Goal: Task Accomplishment & Management: Complete application form

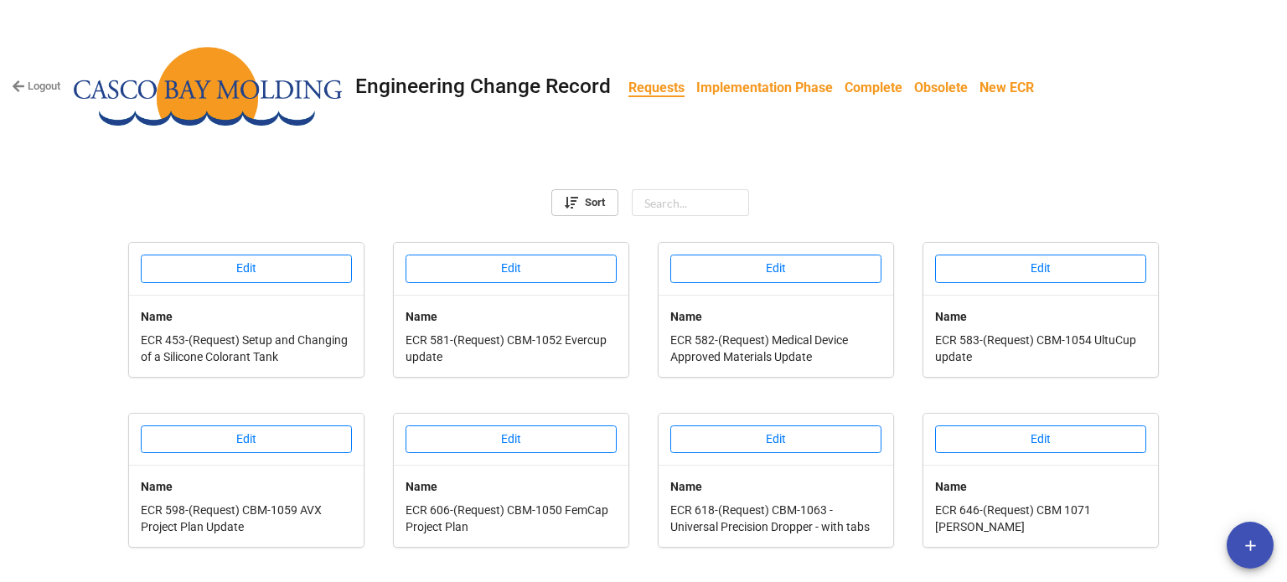
scroll to position [657, 0]
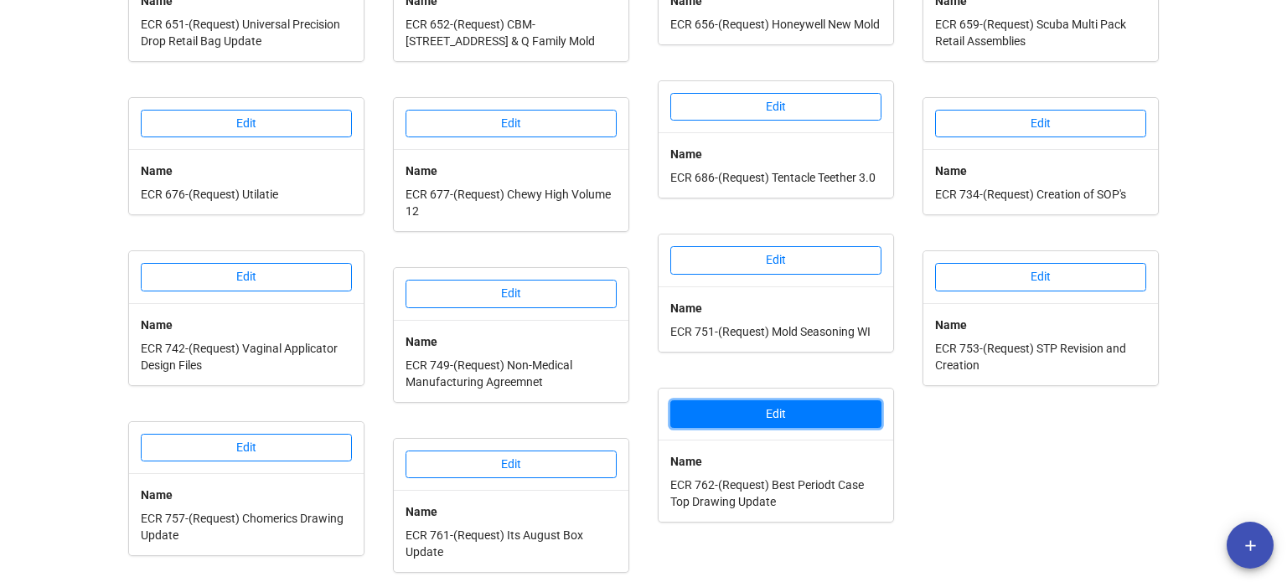
click at [816, 413] on button "Edit" at bounding box center [775, 414] width 211 height 28
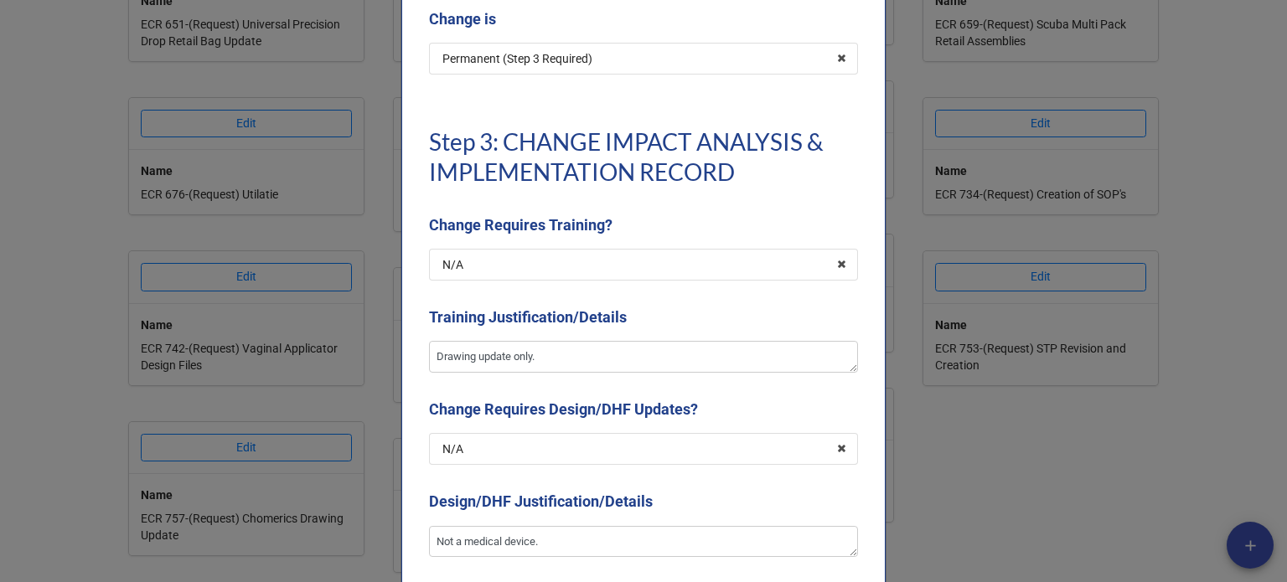
type textarea "x"
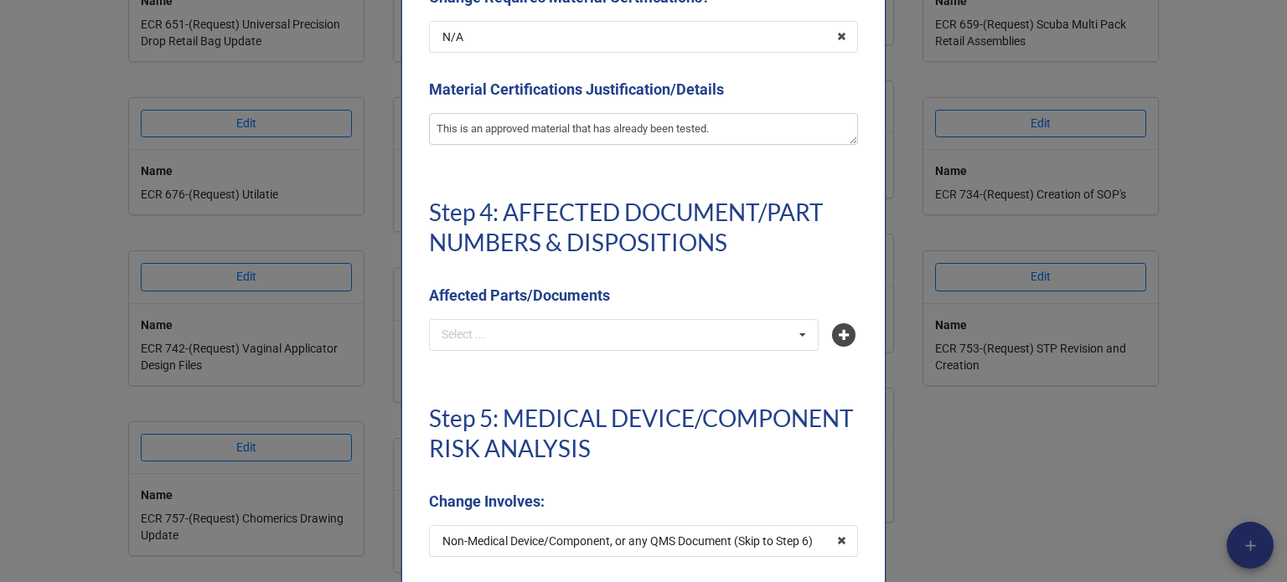
scroll to position [3736, 0]
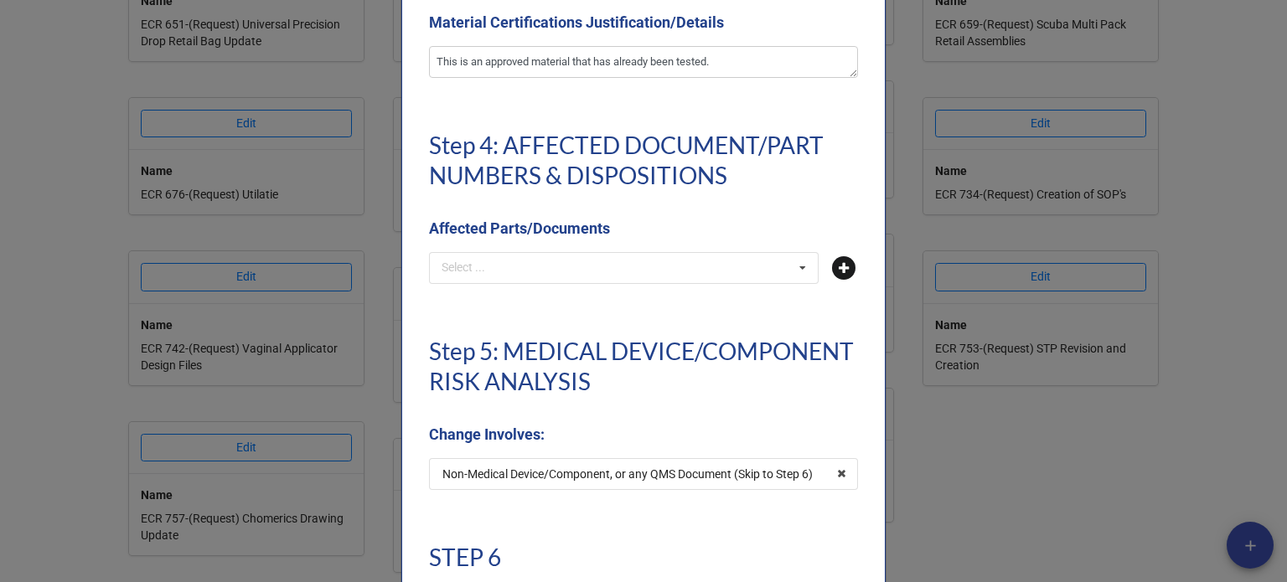
click at [832, 269] on icon at bounding box center [843, 267] width 23 height 23
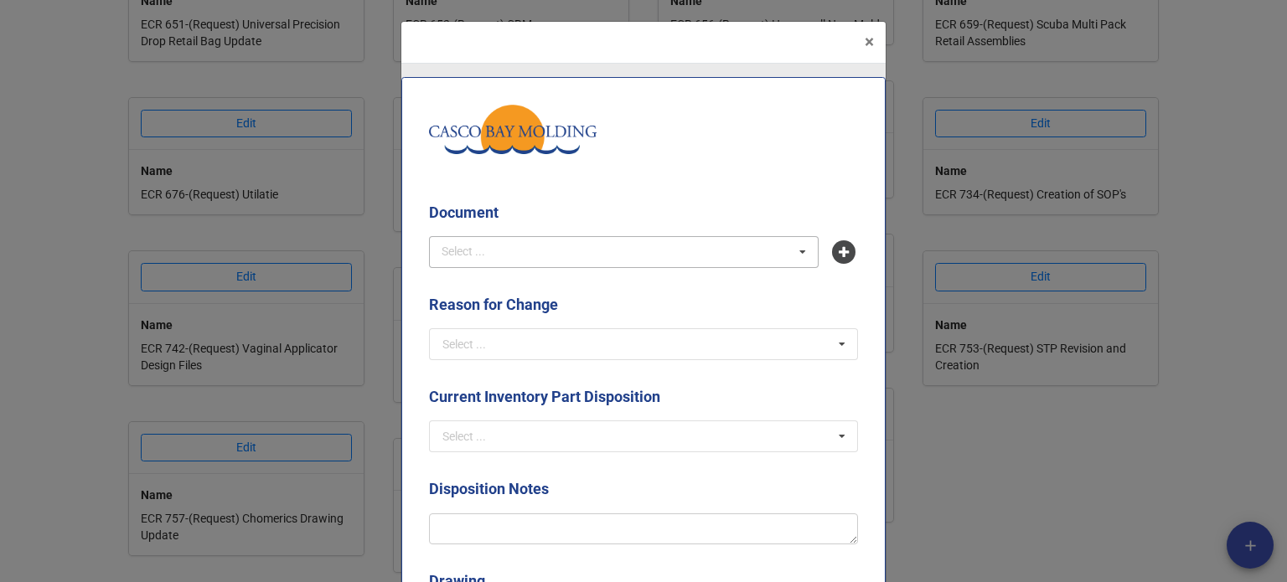
click at [519, 251] on div "Select ... No results found." at bounding box center [624, 252] width 390 height 32
type input "a0t"
click at [535, 286] on span "A0TP-7ZGE - Best Periodt Case Top" at bounding box center [534, 282] width 183 height 13
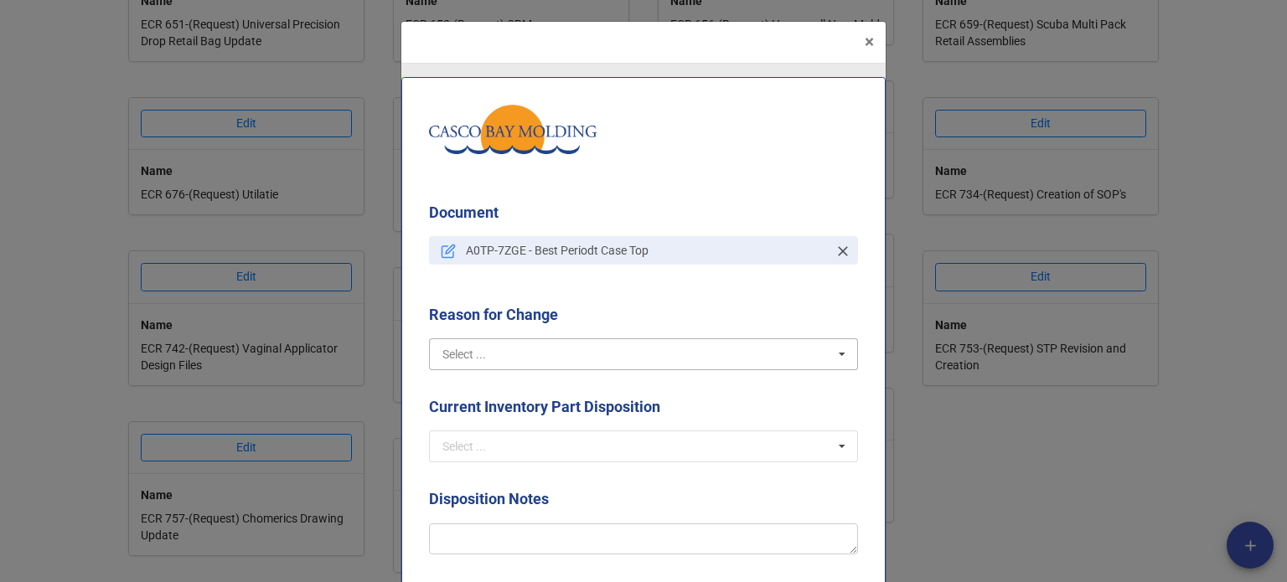
click at [541, 344] on input "text" at bounding box center [644, 354] width 427 height 30
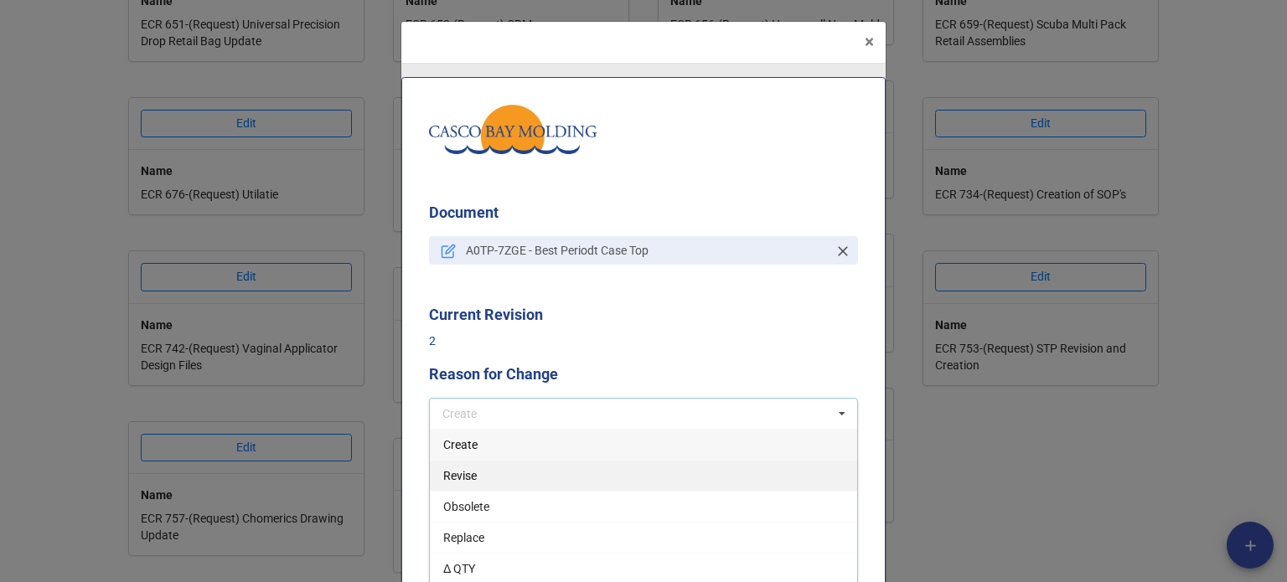
click at [473, 482] on div "Revise" at bounding box center [643, 475] width 427 height 31
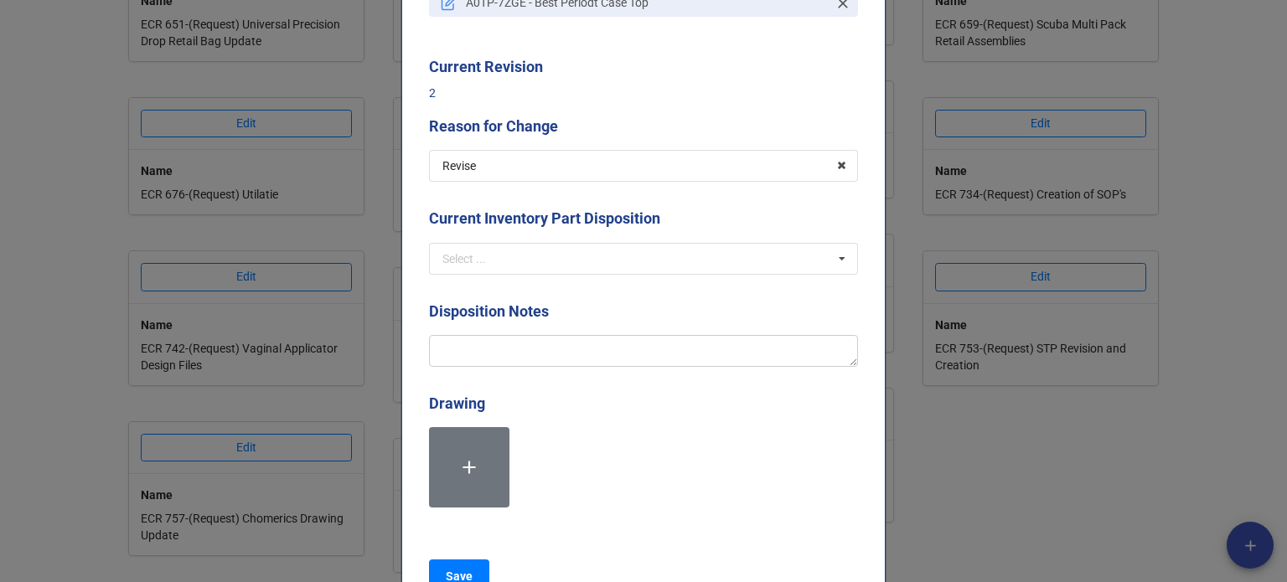
scroll to position [251, 0]
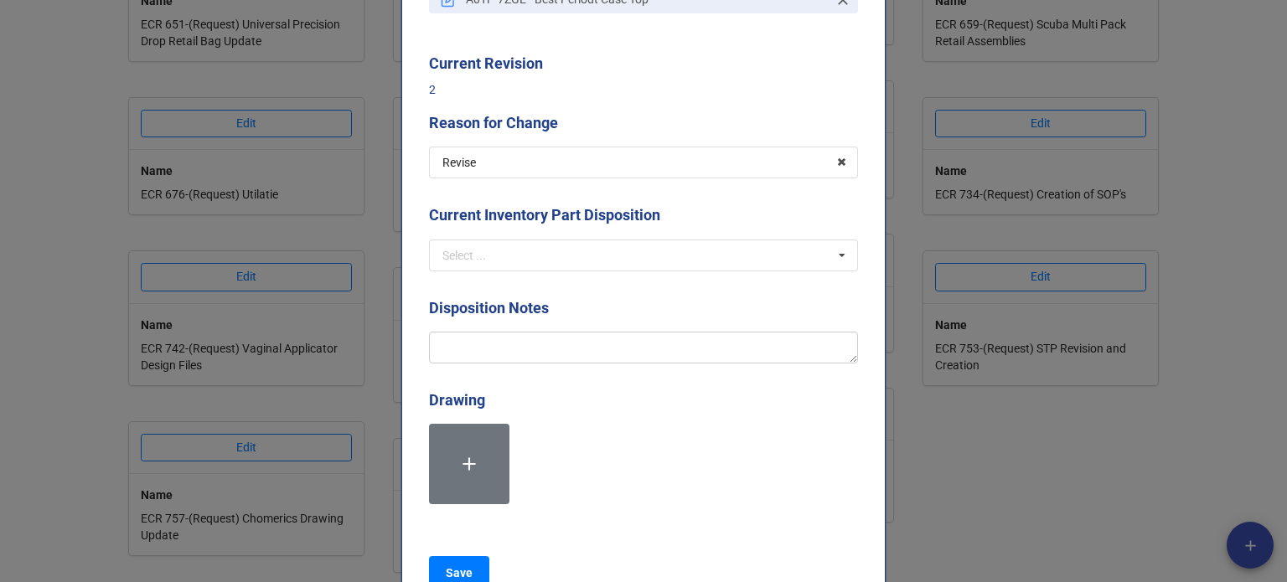
click at [530, 271] on div "Current Inventory Part Disposition Select ... Scrap Rework Replace Use As-is N/A" at bounding box center [643, 243] width 429 height 79
click at [527, 262] on input "text" at bounding box center [644, 255] width 427 height 30
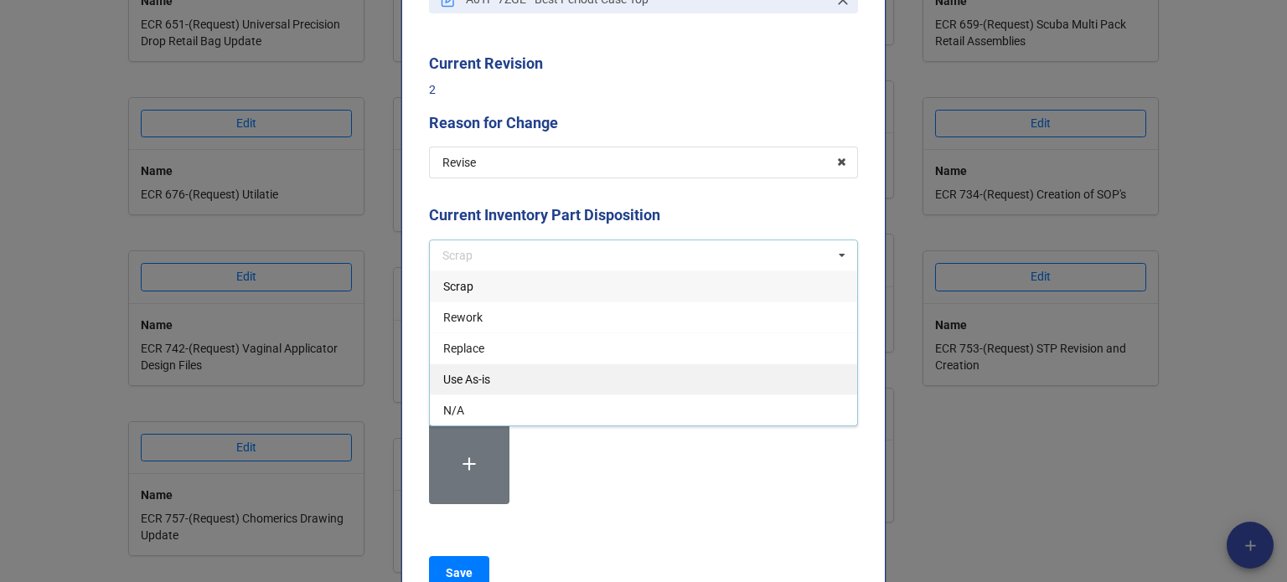
click at [496, 376] on div "Use As-is" at bounding box center [643, 379] width 427 height 31
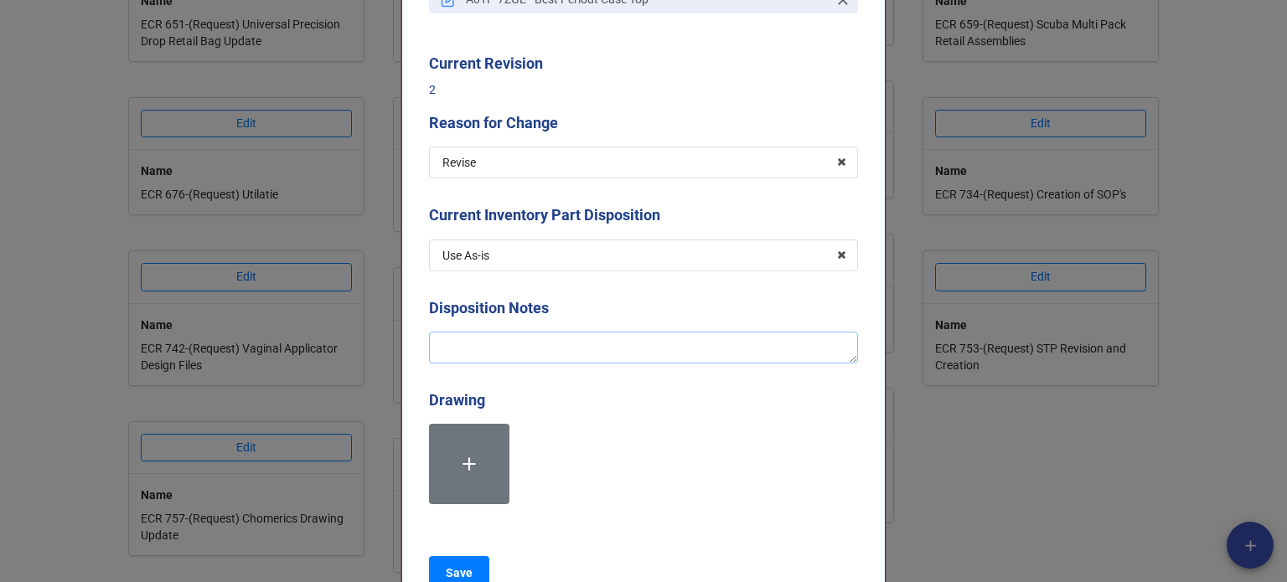
click at [490, 351] on textarea at bounding box center [643, 348] width 429 height 32
type textarea "x"
type textarea "A"
type textarea "x"
type textarea "Ad"
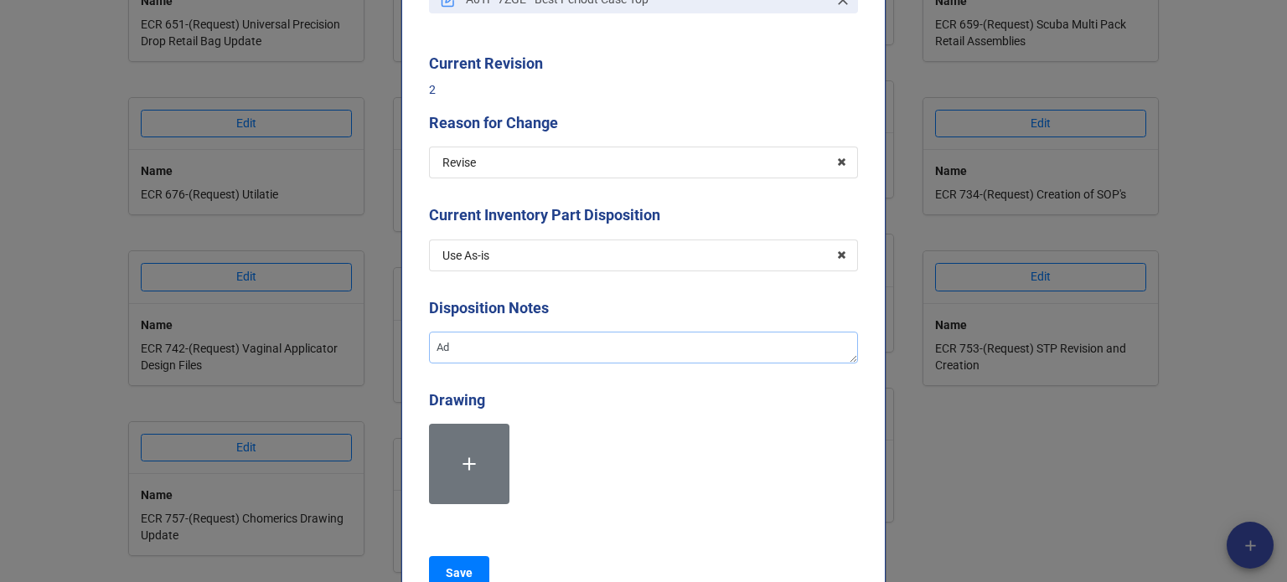
type textarea "x"
type textarea "Add"
type textarea "x"
type textarea "Addi"
type textarea "x"
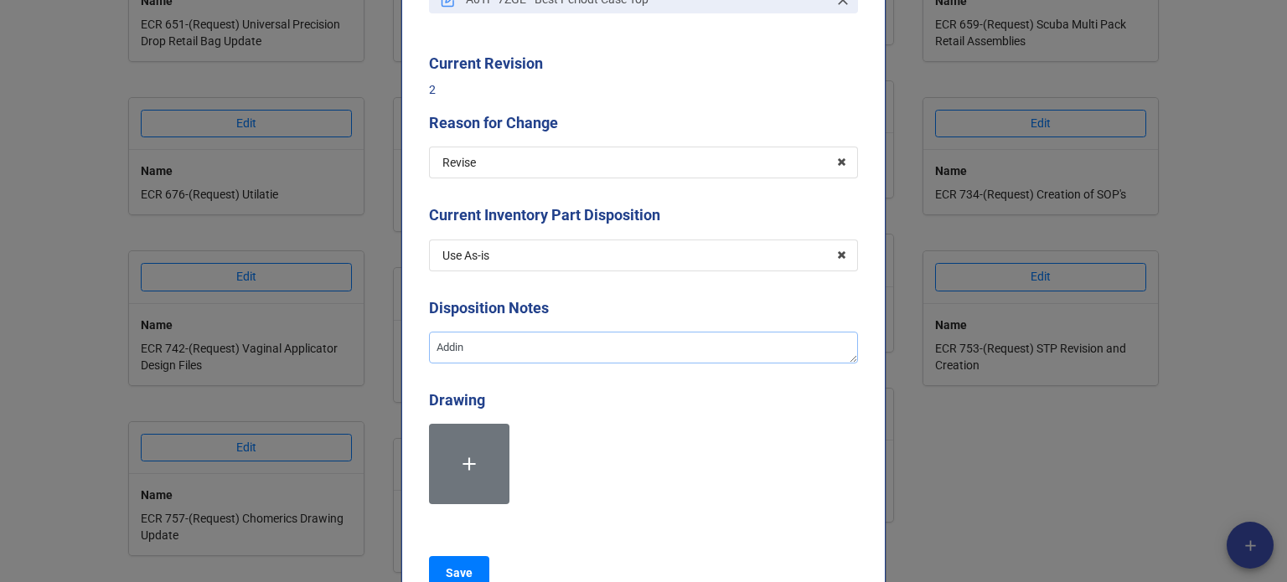
type textarea "Adding"
type textarea "x"
type textarea "Adding t"
type textarea "x"
type textarea "Adding th"
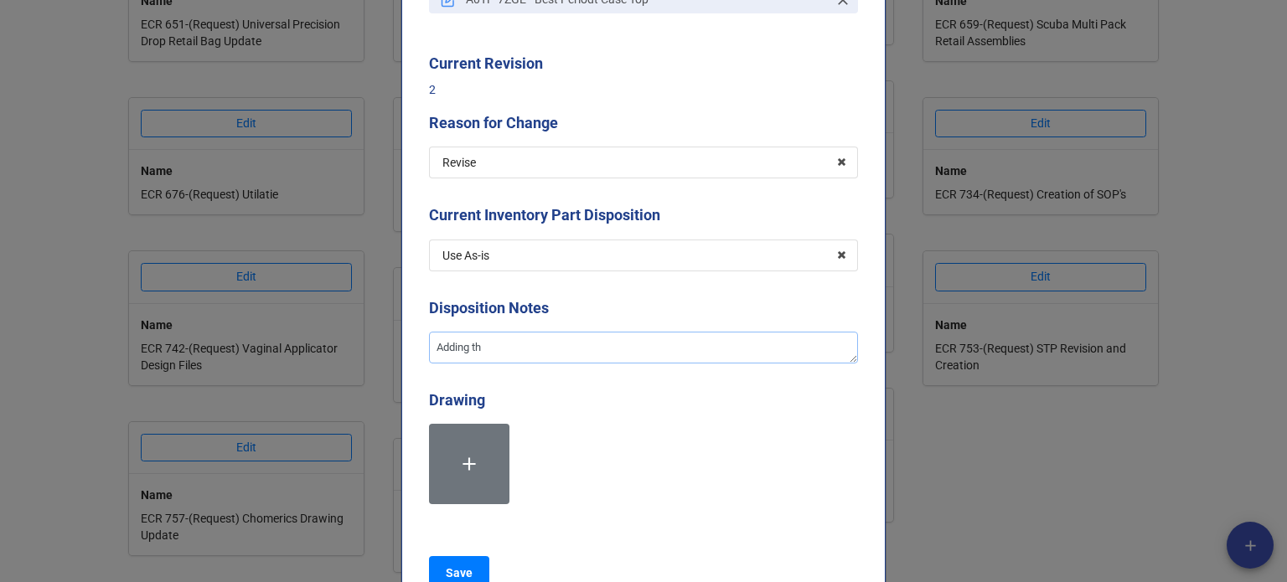
type textarea "x"
type textarea "Adding the"
type textarea "x"
type textarea "Adding the"
type textarea "x"
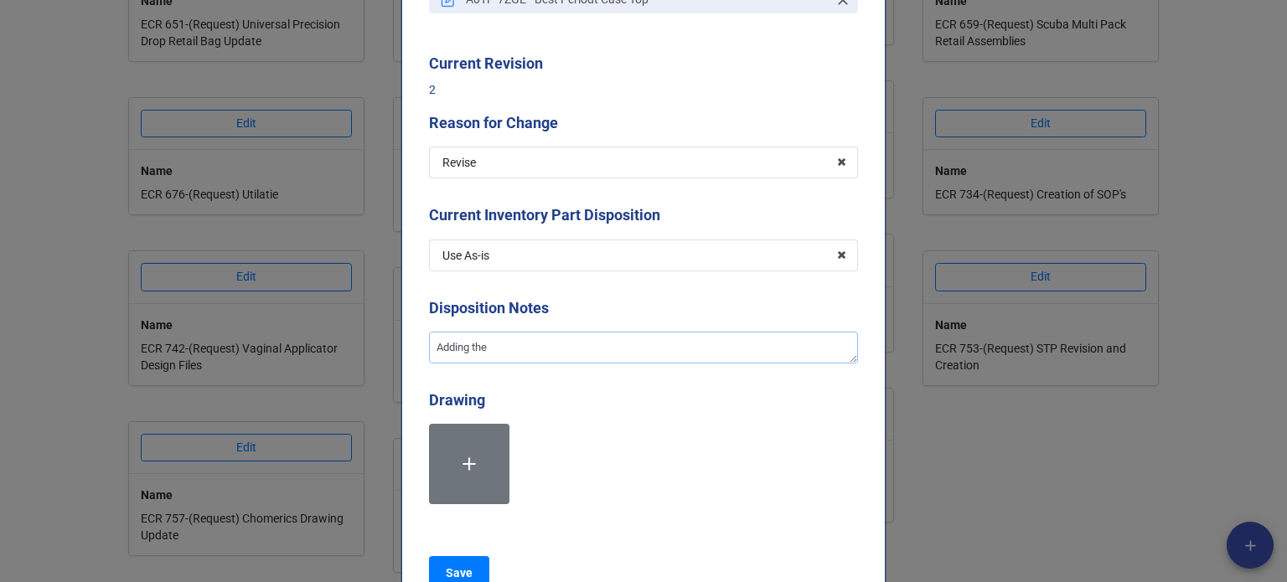
type textarea "Adding the K"
type textarea "x"
type textarea "Adding the KE"
type textarea "x"
type textarea "Adding the KEG"
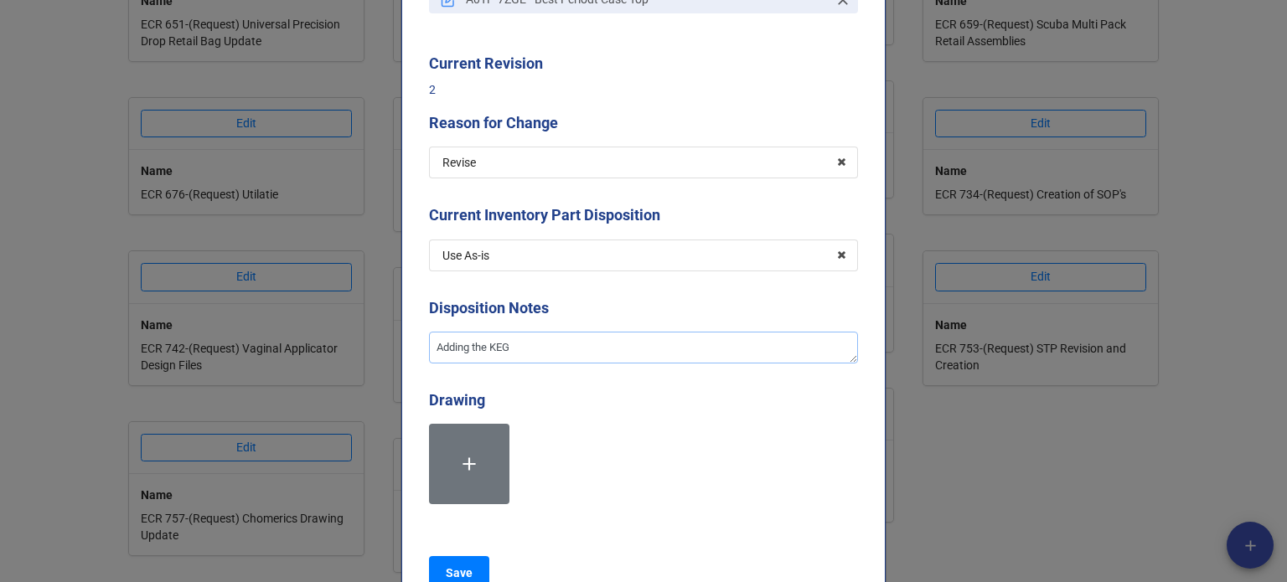
type textarea "x"
type textarea "Adding the KEG m"
type textarea "x"
type textarea "Adding the KEG mat"
type textarea "x"
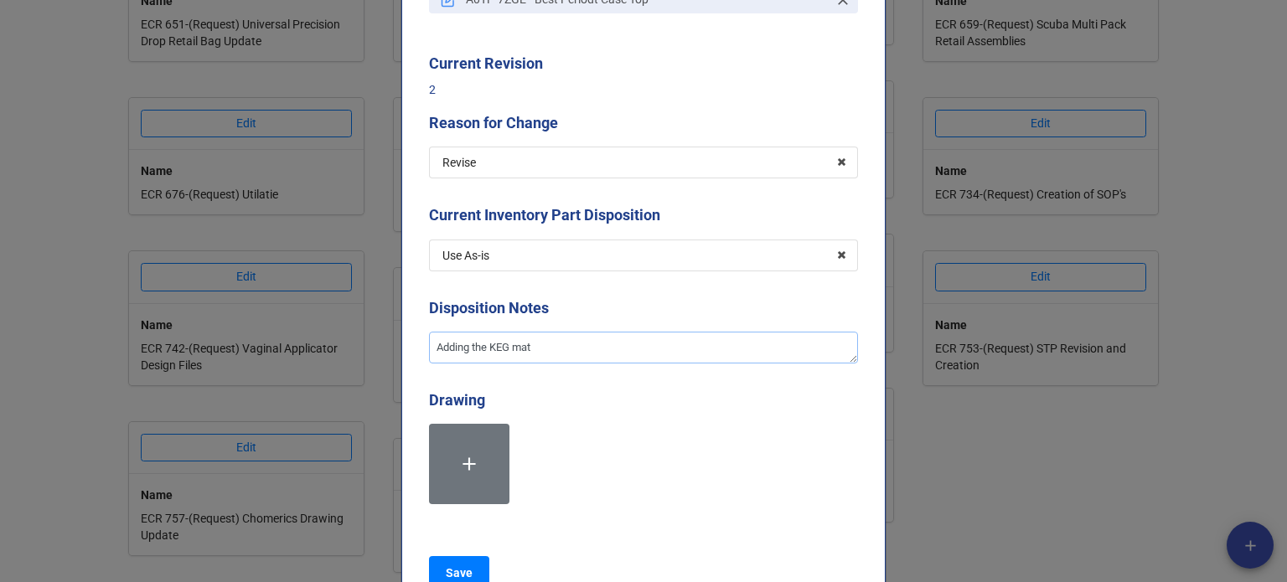
type textarea "Adding the KEG mate"
type textarea "x"
type textarea "Adding the KEG mater"
type textarea "x"
type textarea "Adding the KEG materi"
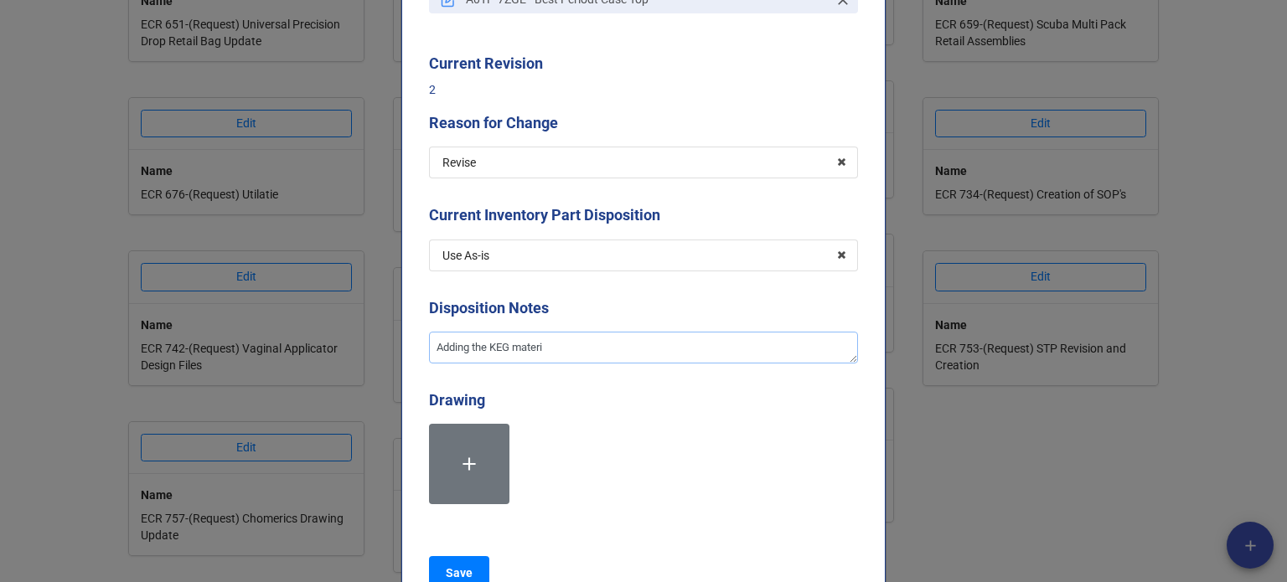
type textarea "x"
type textarea "Adding the KEG material"
type textarea "x"
type textarea "Adding the KEG material"
type textarea "x"
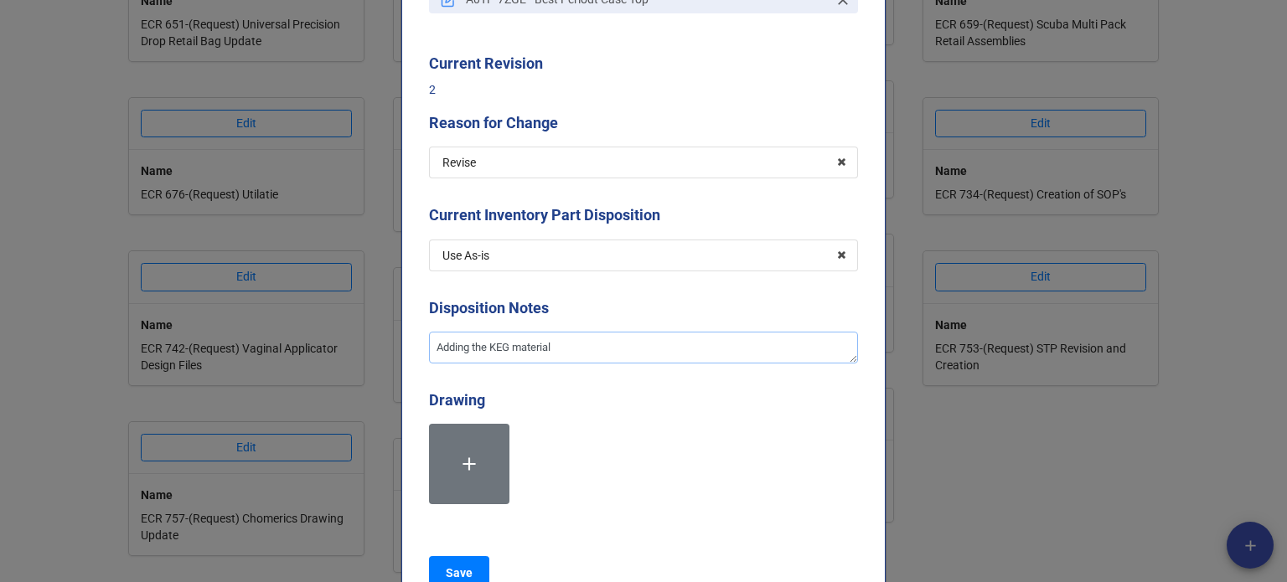
type textarea "Adding the KEG material"
click at [512, 349] on textarea "Adding the KEG material" at bounding box center [643, 348] width 429 height 32
type textarea "x"
type textarea "Adding the KEG amaterial"
type textarea "x"
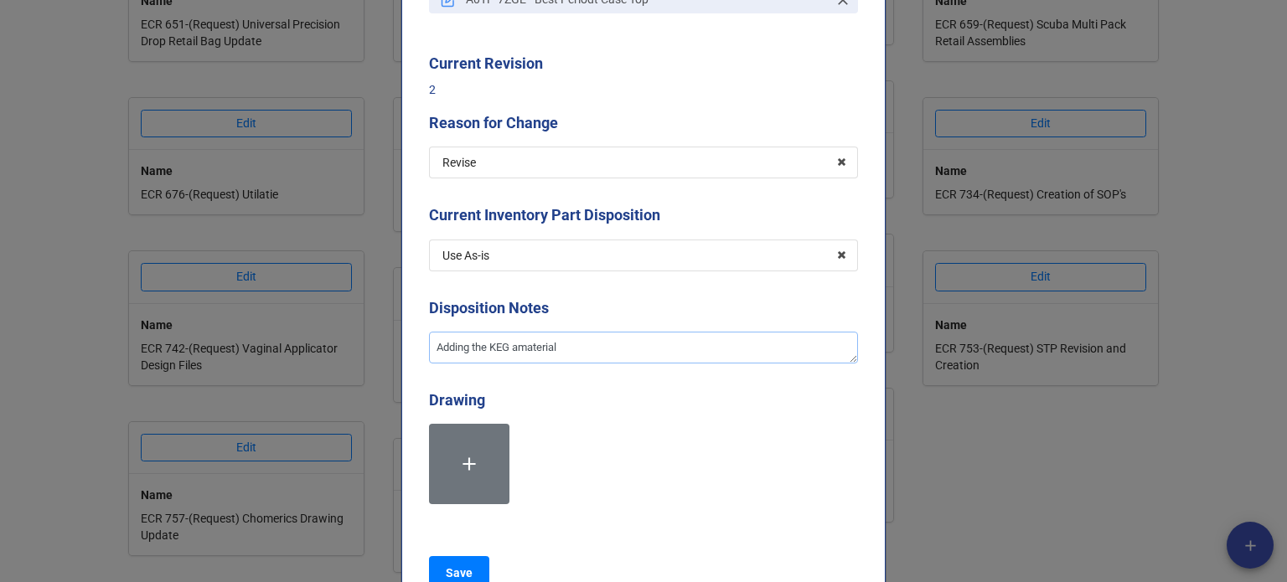
type textarea "Adding the KEG apmaterial"
type textarea "x"
type textarea "Adding the KEG appmaterial"
type textarea "x"
type textarea "Adding the KEG apprmaterial"
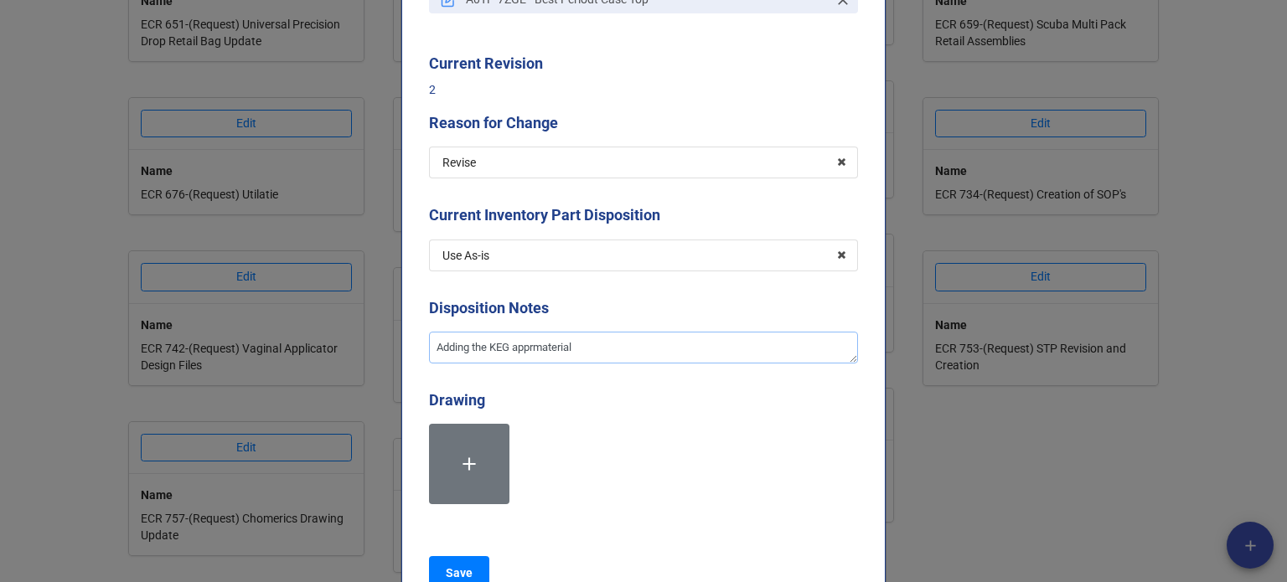
type textarea "x"
type textarea "Adding the KEG appromaterial"
type textarea "x"
type textarea "Adding the KEG approvmaterial"
type textarea "x"
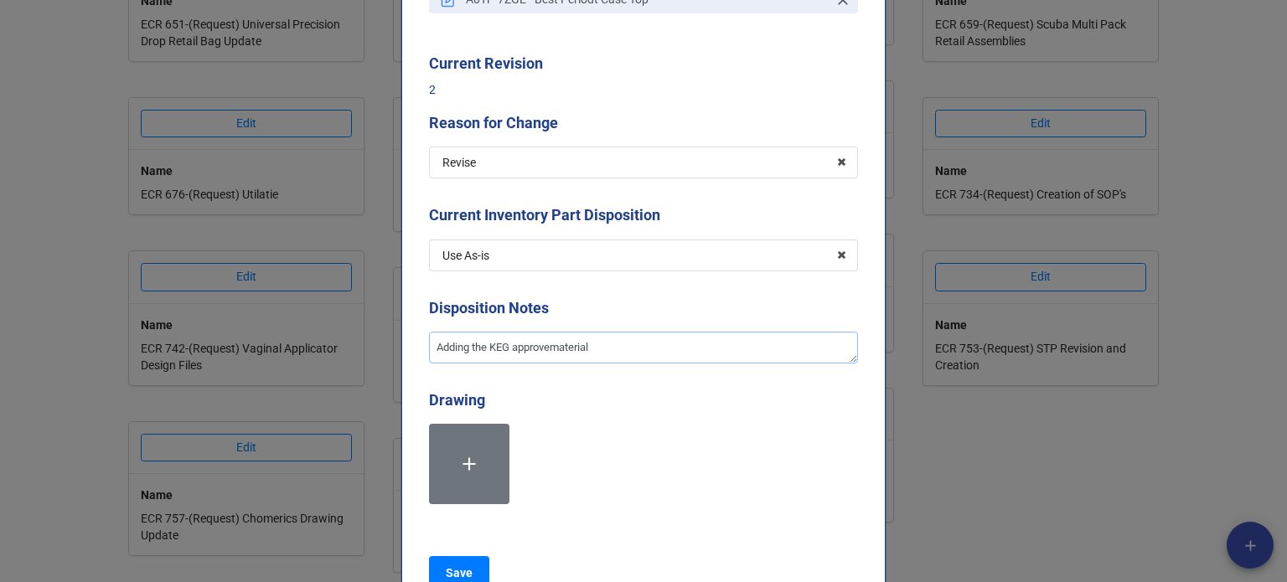
type textarea "Adding the KEG approvedmaterial"
type textarea "x"
type textarea "Adding the KEG approved material"
click at [606, 349] on textarea "Adding the KEG approved material" at bounding box center [643, 348] width 429 height 32
type textarea "x"
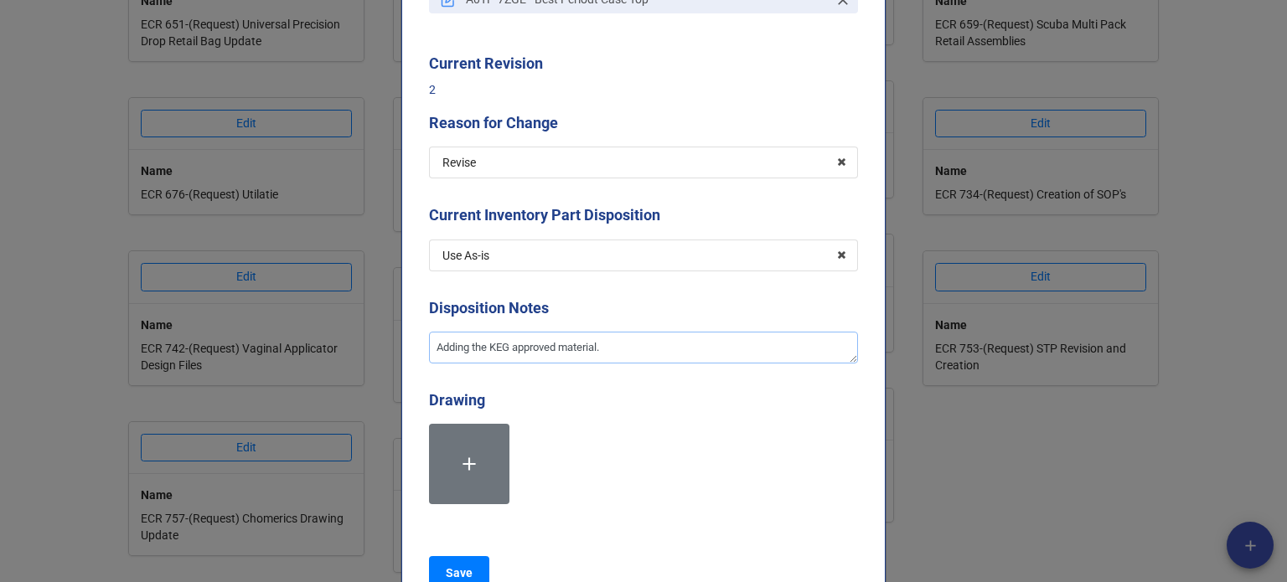
type textarea "Adding the KEG approved material."
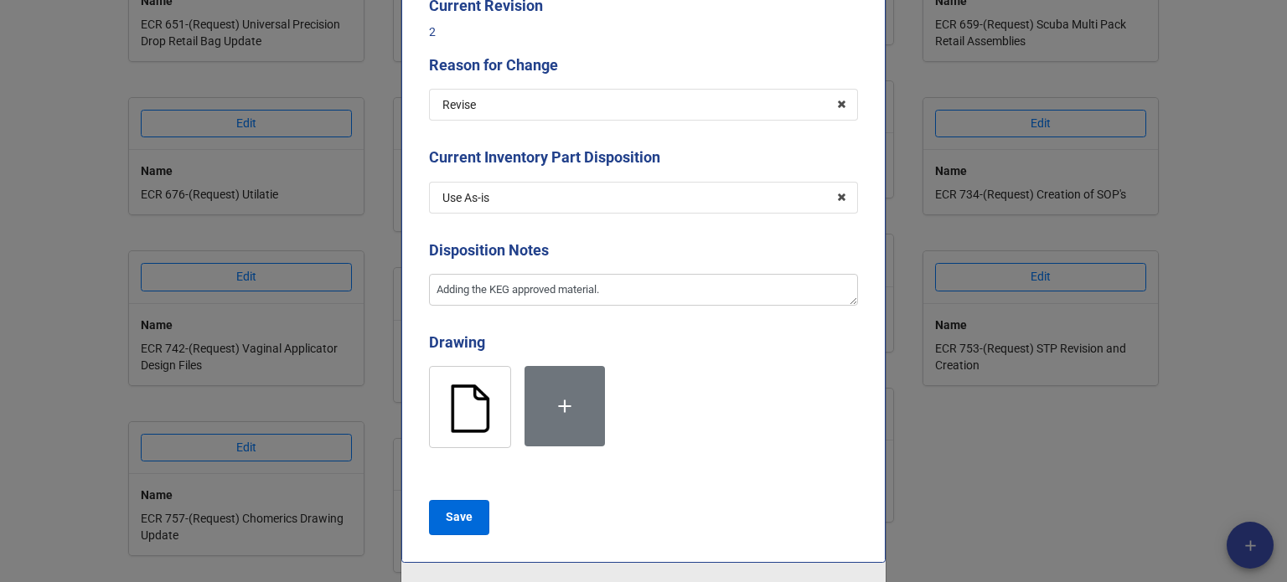
scroll to position [335, 0]
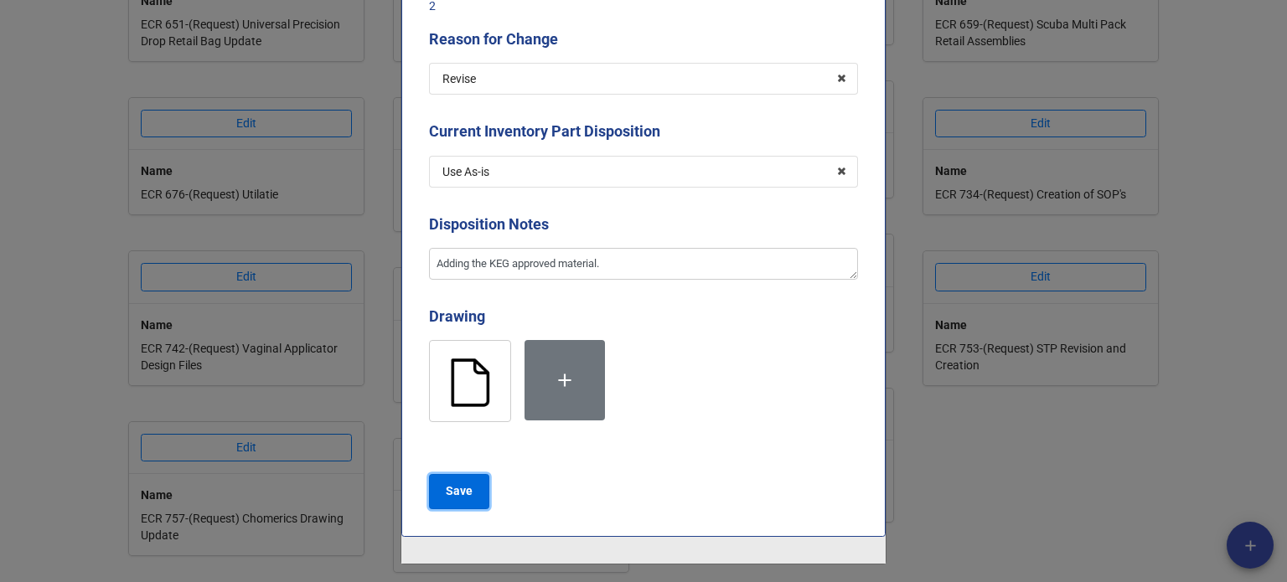
click at [449, 493] on b "Save" at bounding box center [459, 492] width 27 height 18
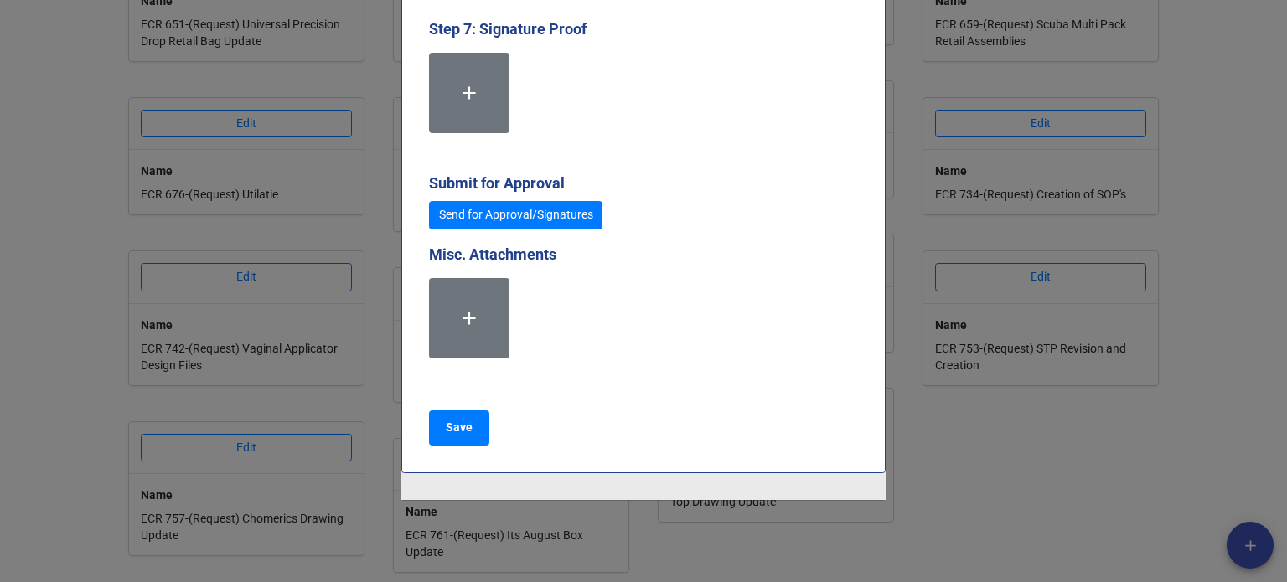
scroll to position [4636, 0]
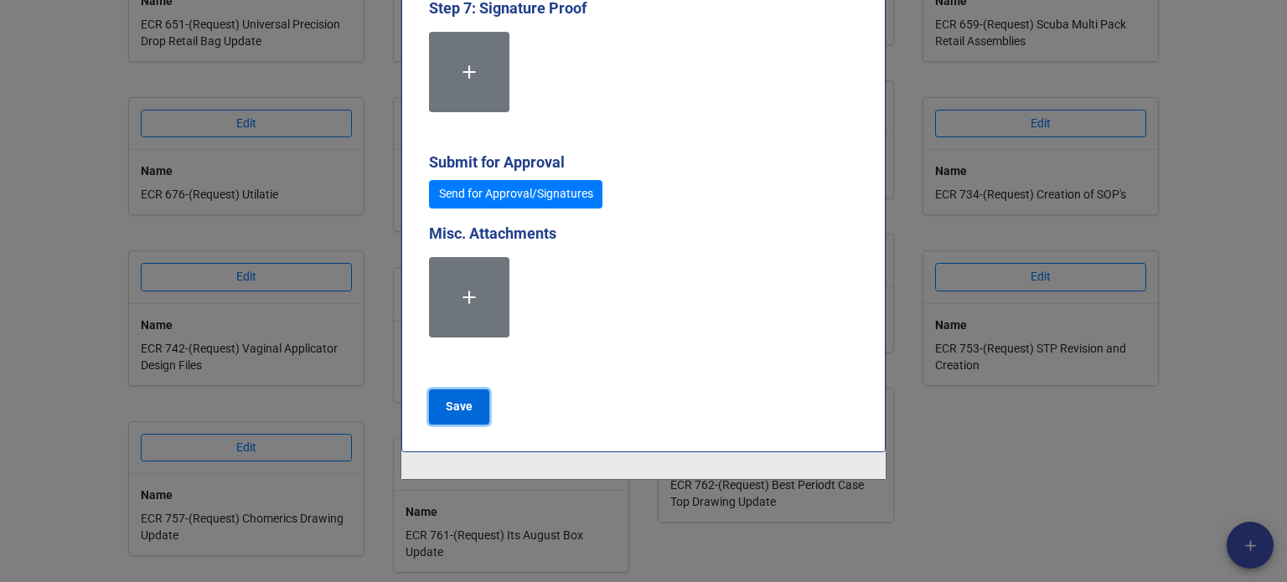
click at [456, 405] on b "Save" at bounding box center [459, 407] width 27 height 18
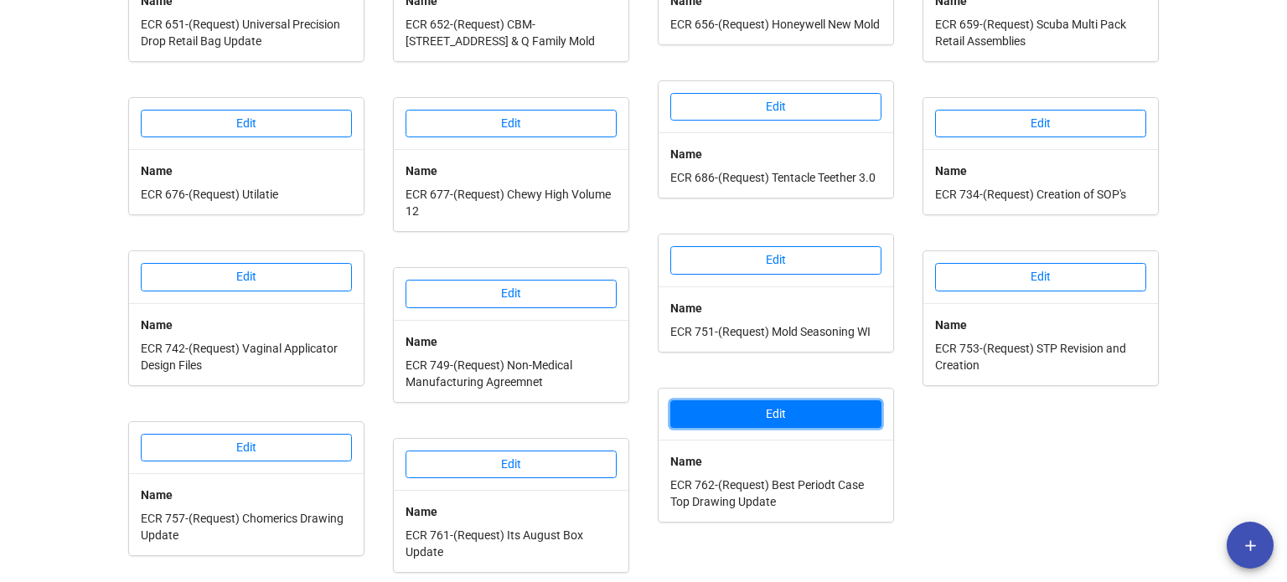
click at [721, 421] on button "Edit" at bounding box center [775, 414] width 211 height 28
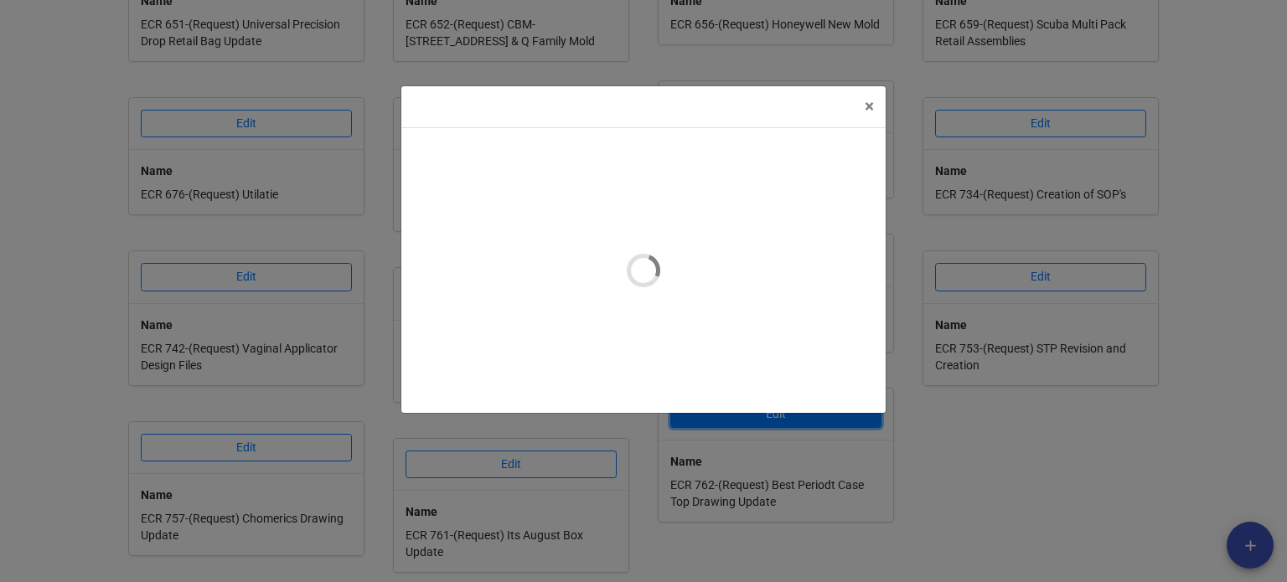
type textarea "x"
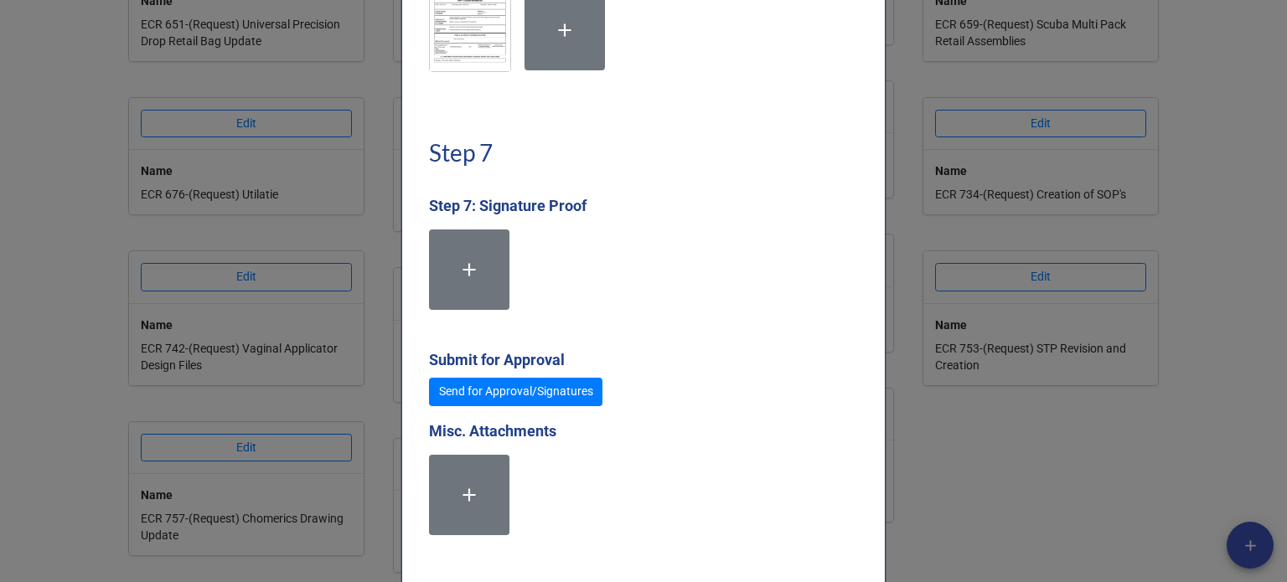
scroll to position [4441, 0]
click at [537, 395] on link "Send for Approval/Signatures" at bounding box center [515, 391] width 173 height 28
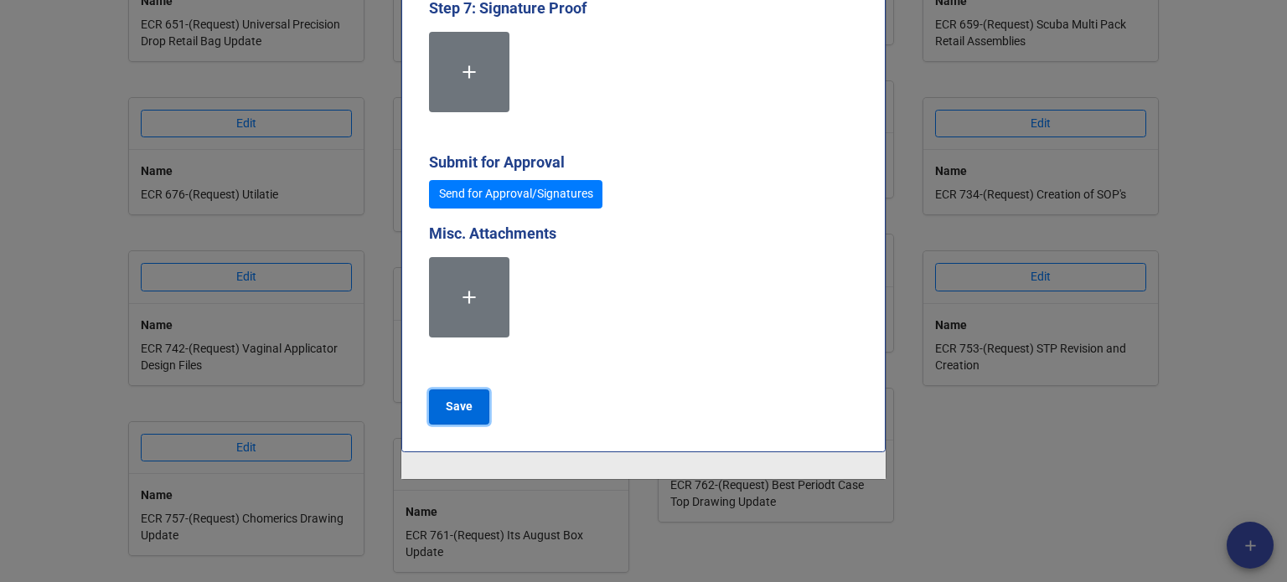
click at [450, 412] on b "Save" at bounding box center [459, 407] width 27 height 18
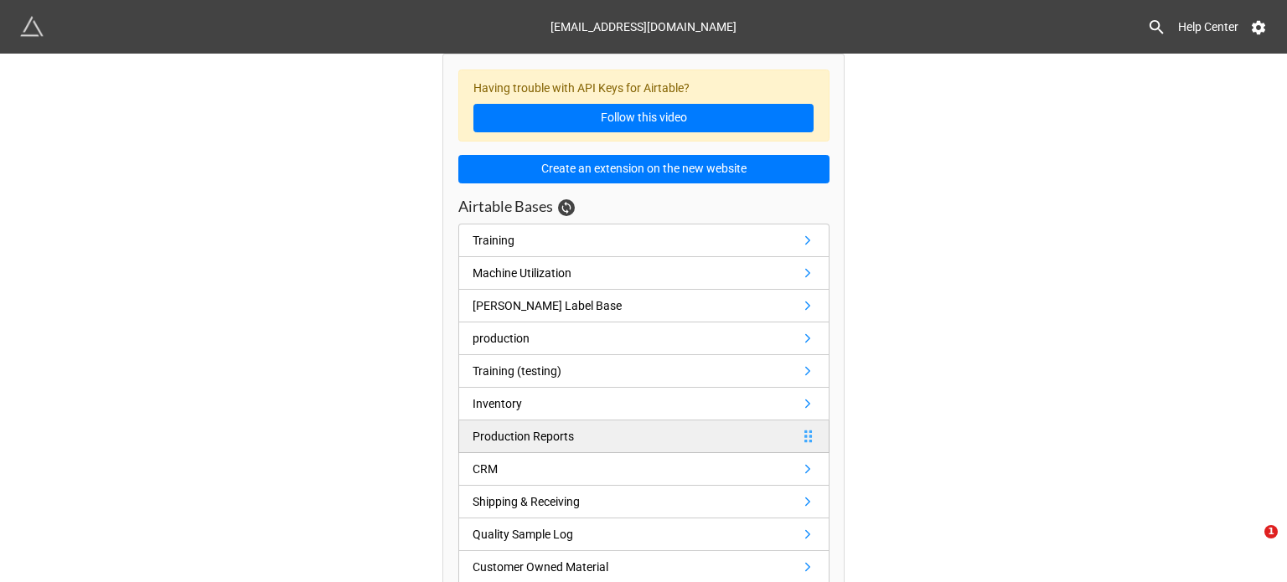
click at [581, 428] on link "Production Reports" at bounding box center [643, 437] width 371 height 33
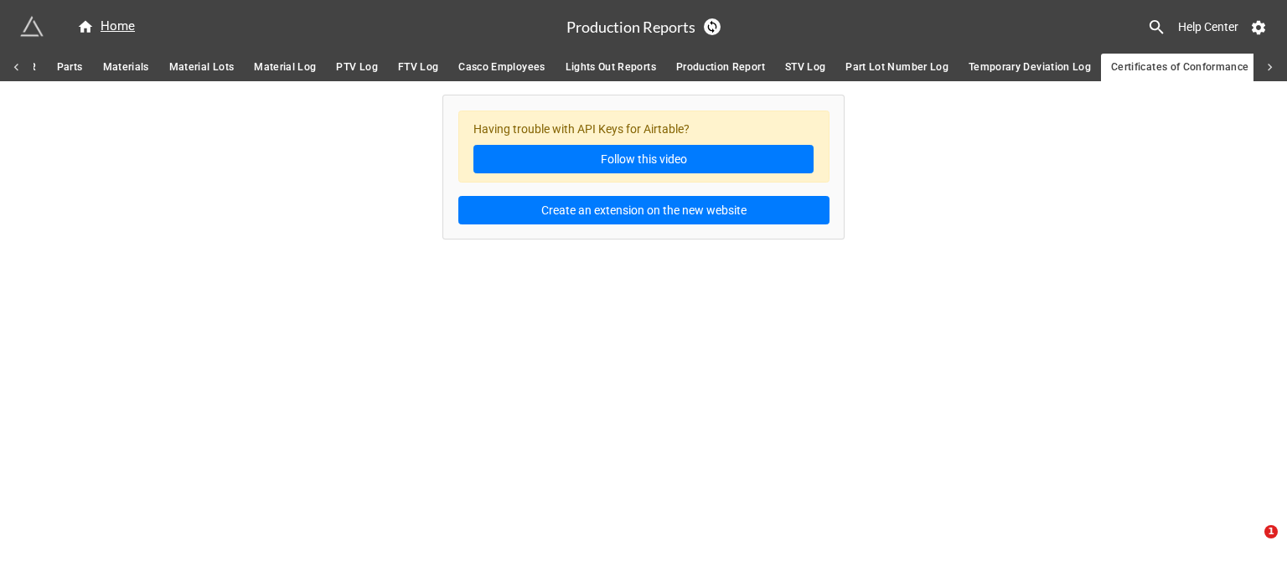
scroll to position [0, 165]
click at [696, 66] on span "Production Report" at bounding box center [720, 68] width 89 height 18
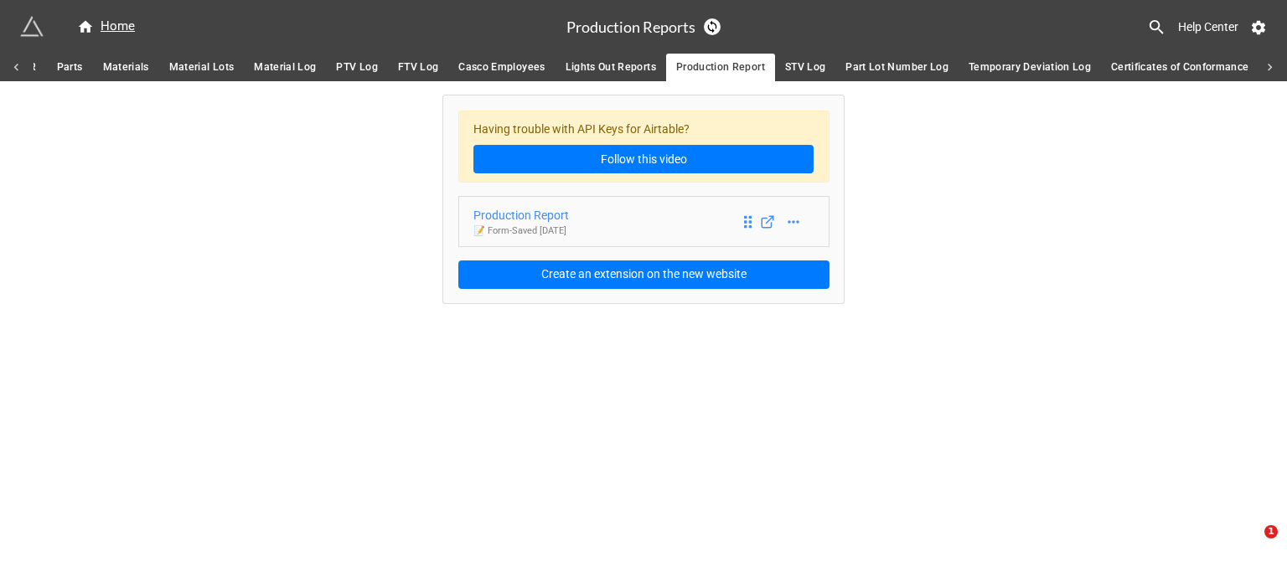
click at [565, 217] on div "Production Report" at bounding box center [521, 215] width 96 height 18
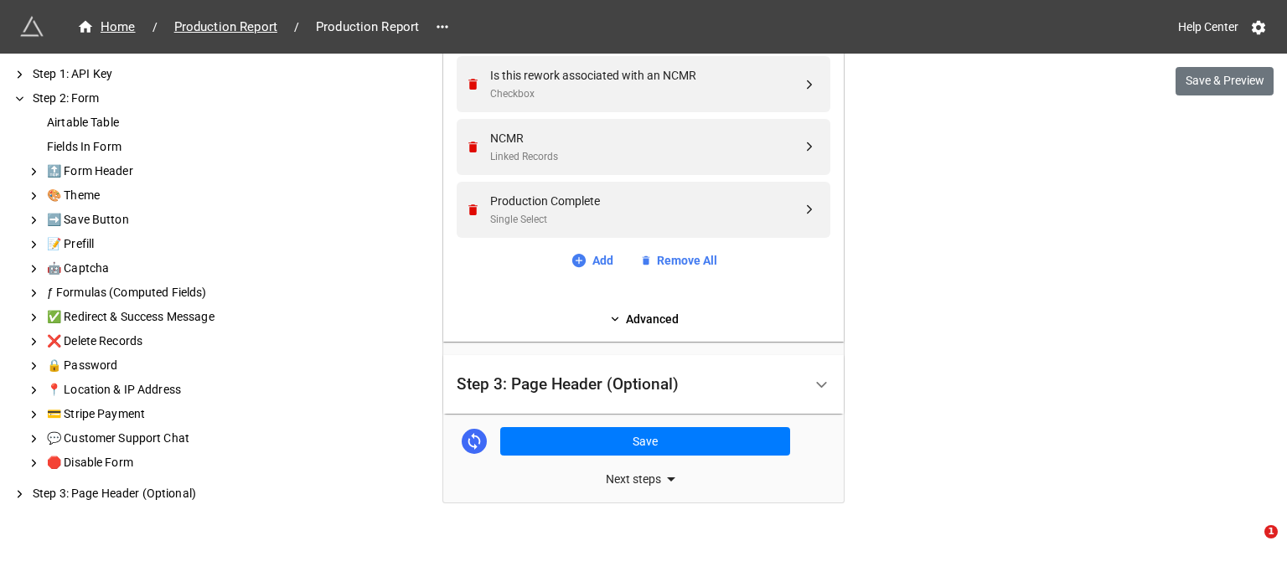
scroll to position [2705, 0]
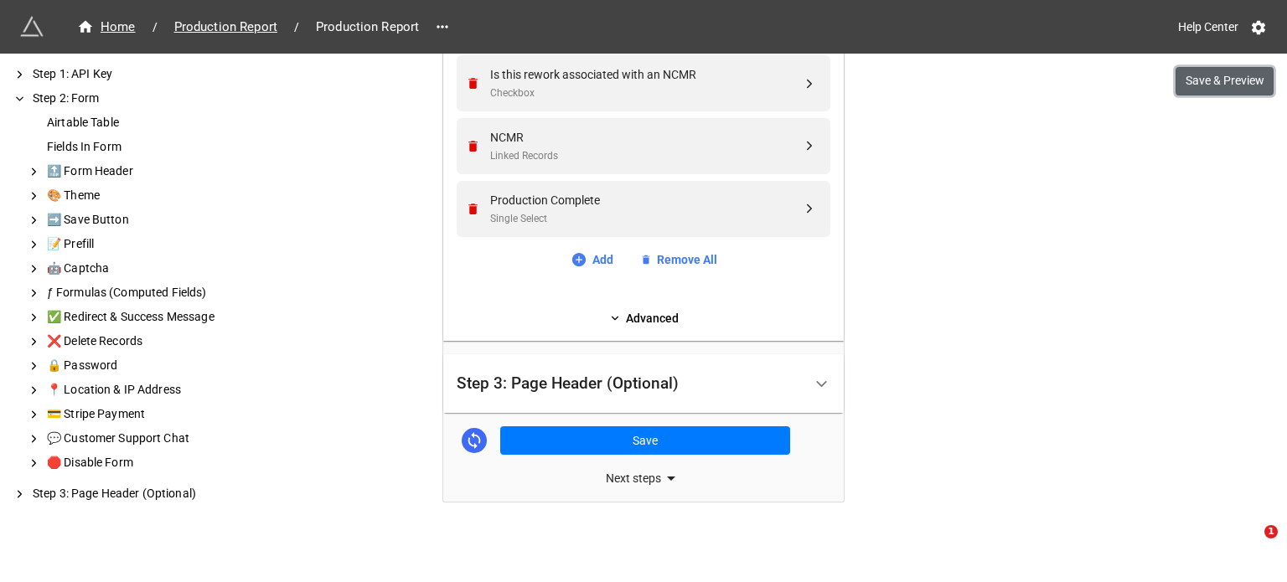
click at [1210, 83] on button "Save & Preview" at bounding box center [1224, 81] width 98 height 28
